Goal: Information Seeking & Learning: Learn about a topic

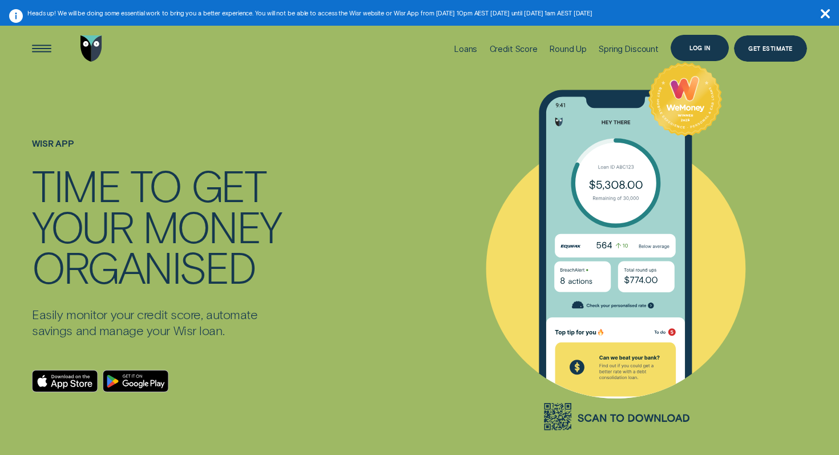
click at [702, 49] on div "Log in" at bounding box center [700, 48] width 21 height 5
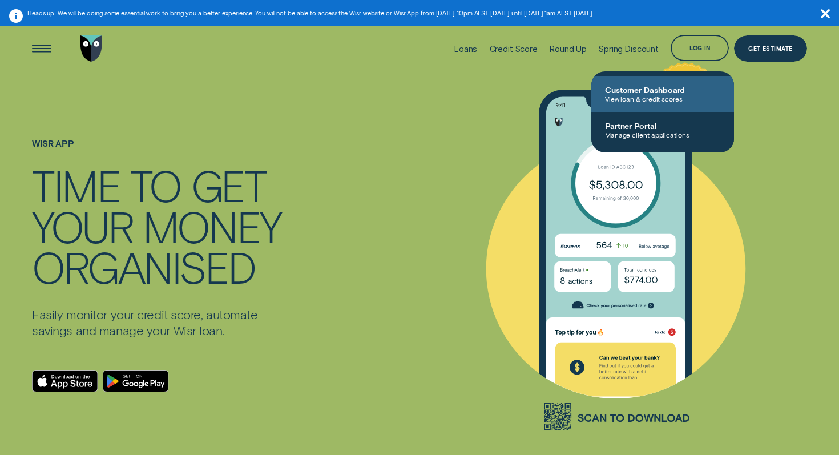
click at [640, 103] on span "View loan & credit scores" at bounding box center [662, 99] width 115 height 8
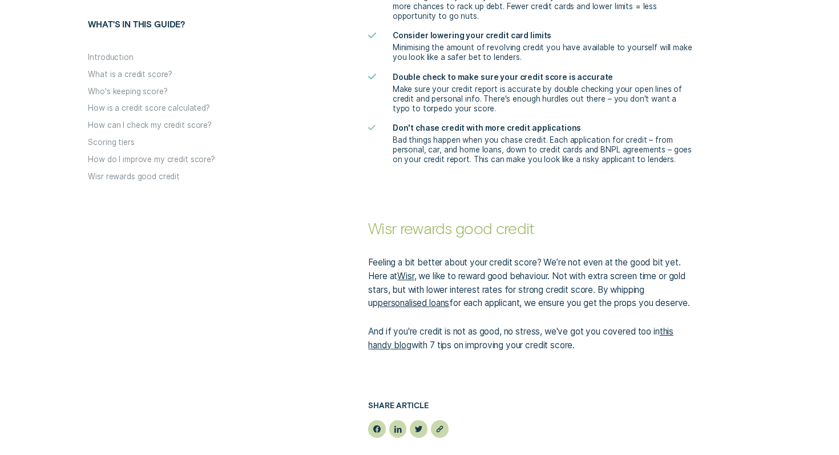
scroll to position [2461, 0]
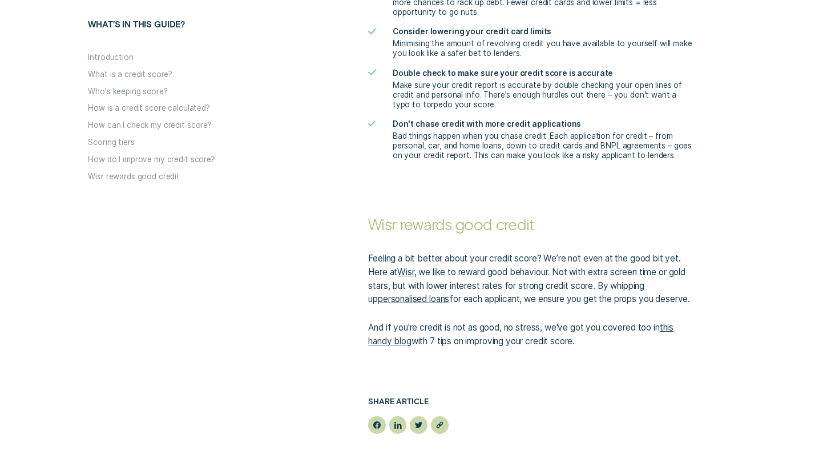
click at [395, 343] on link "this handy blog" at bounding box center [521, 334] width 306 height 25
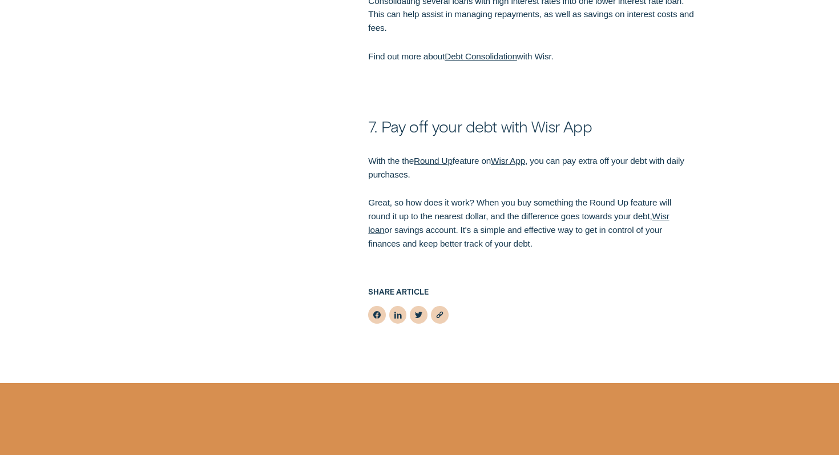
scroll to position [3154, 0]
